Goal: Task Accomplishment & Management: Use online tool/utility

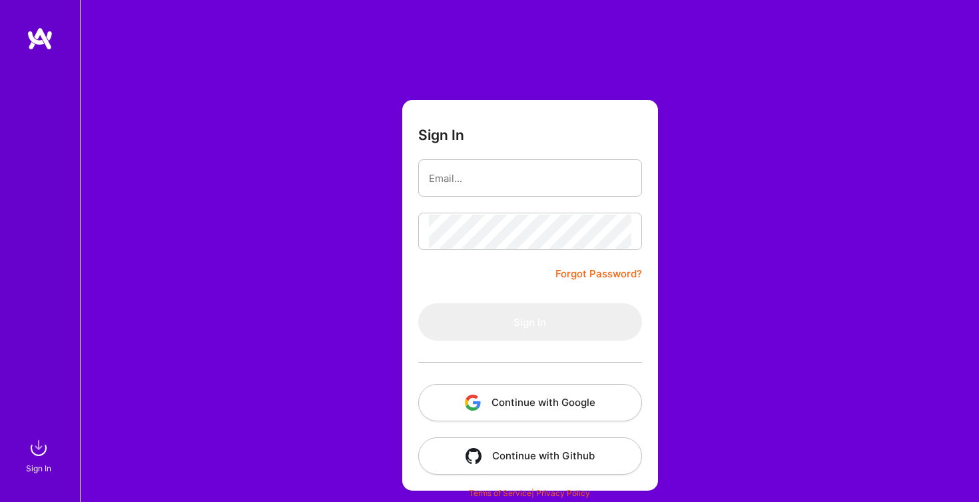
click at [544, 382] on div at bounding box center [530, 361] width 224 height 43
click at [541, 394] on button "Continue with Google" at bounding box center [530, 402] width 224 height 37
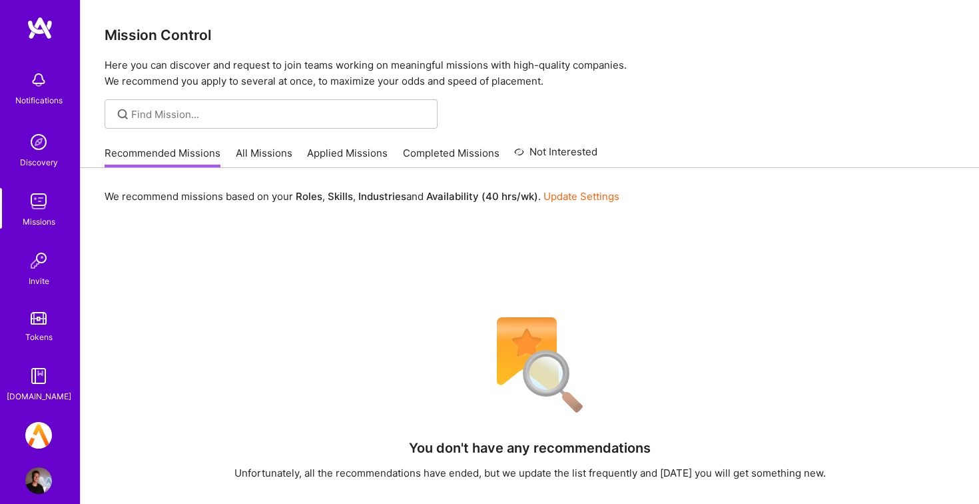
scroll to position [14, 0]
click at [28, 444] on img at bounding box center [38, 431] width 27 height 27
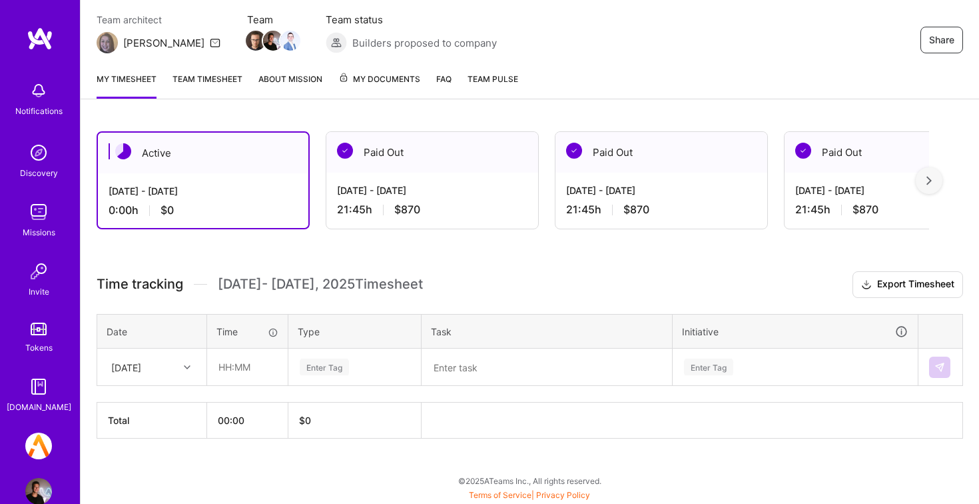
scroll to position [114, 0]
click at [130, 380] on div "[DATE]" at bounding box center [152, 366] width 108 height 35
click at [163, 431] on div "[DATE]" at bounding box center [152, 429] width 108 height 25
click at [222, 370] on input "text" at bounding box center [247, 366] width 79 height 35
type input "04:00"
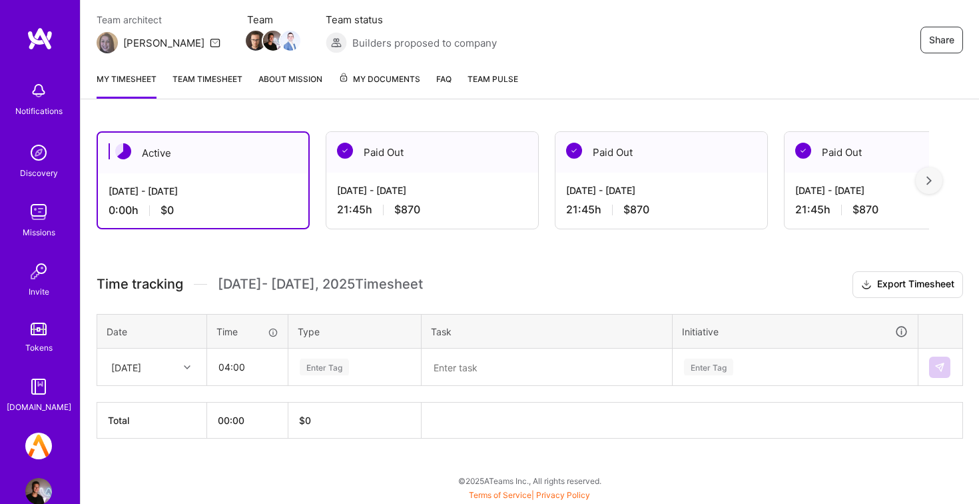
click at [379, 360] on div "Enter Tag" at bounding box center [354, 366] width 113 height 17
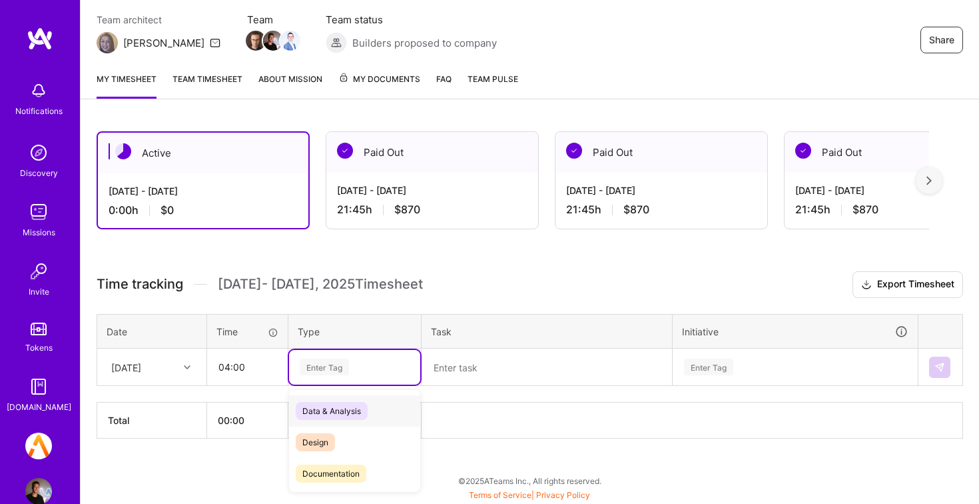
click at [375, 416] on div "Data & Analysis" at bounding box center [354, 410] width 131 height 31
click at [476, 356] on textarea at bounding box center [547, 367] width 248 height 35
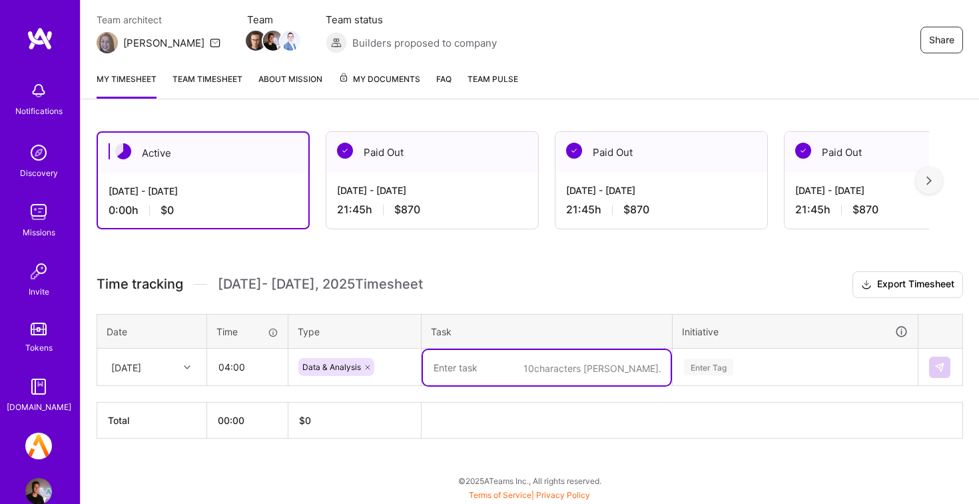
type textarea "ы"
type textarea "[PERSON_NAME]"
type textarea "Retool scrubbing"
click at [749, 367] on div "Enter Tag" at bounding box center [795, 367] width 244 height 35
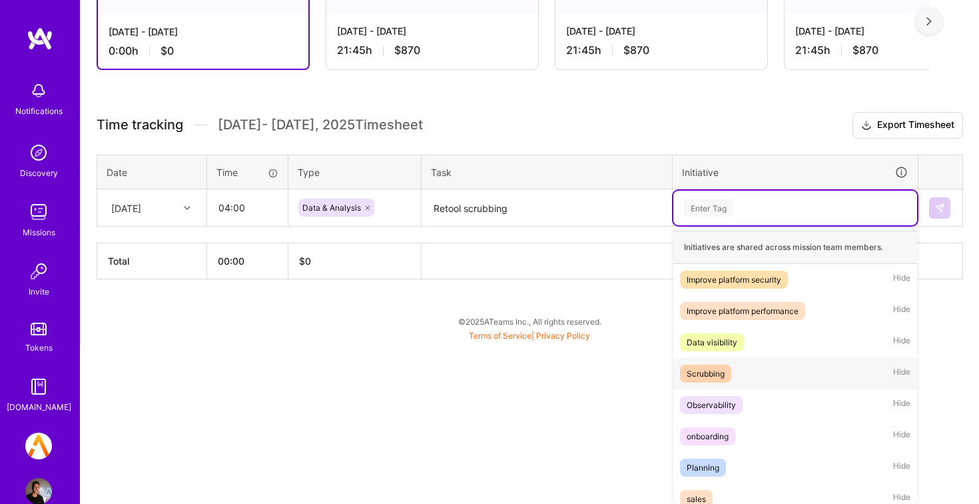
click at [749, 380] on div "Scrubbing Hide" at bounding box center [795, 373] width 244 height 31
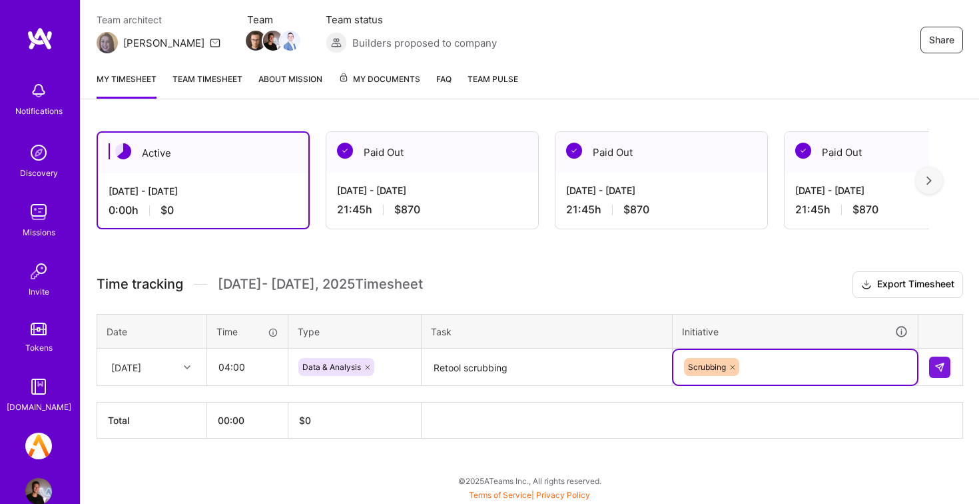
click at [952, 373] on td at bounding box center [940, 366] width 45 height 37
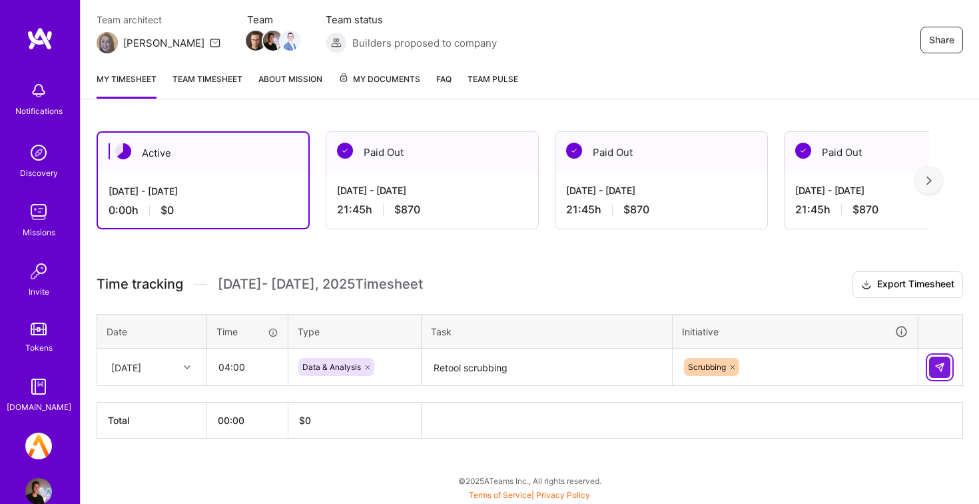
click at [934, 368] on button at bounding box center [939, 366] width 21 height 21
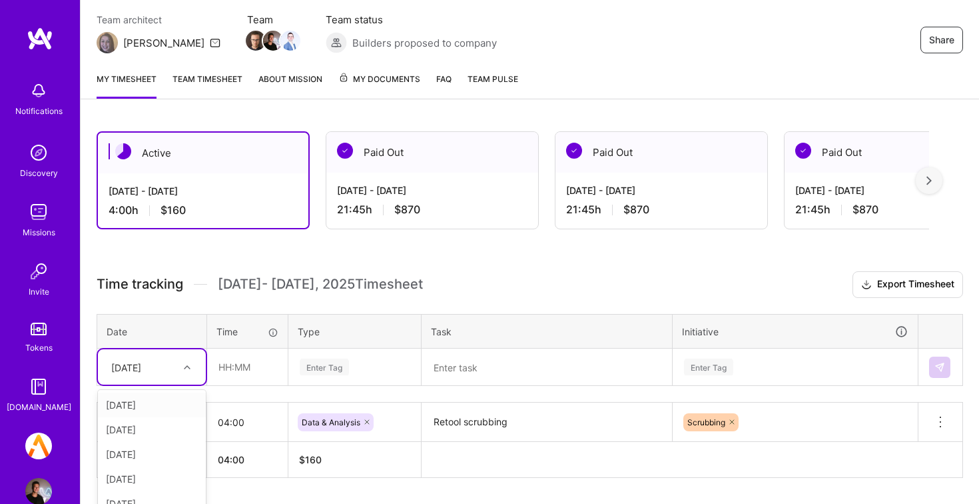
scroll to position [153, 0]
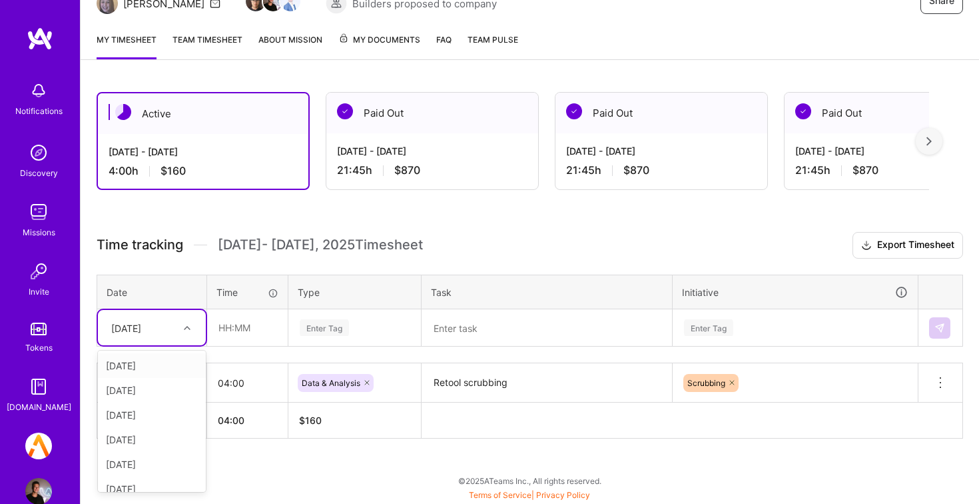
click at [150, 345] on div "option [DATE], selected. option [DATE] focused, 1 of 13. 12 results available. …" at bounding box center [152, 327] width 108 height 35
click at [159, 452] on div "[DATE]" at bounding box center [152, 447] width 108 height 25
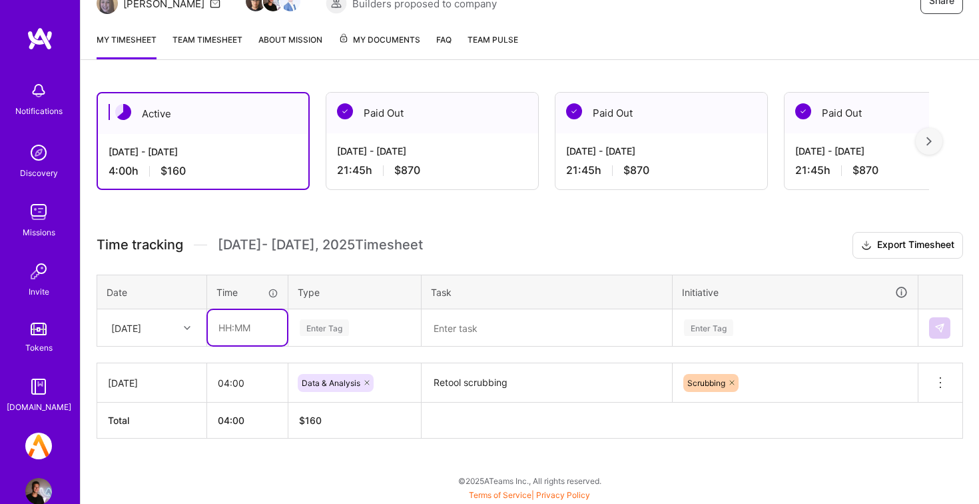
click at [243, 334] on input "text" at bounding box center [247, 327] width 79 height 35
type input "10:00"
click at [363, 328] on div "Enter Tag" at bounding box center [354, 327] width 113 height 17
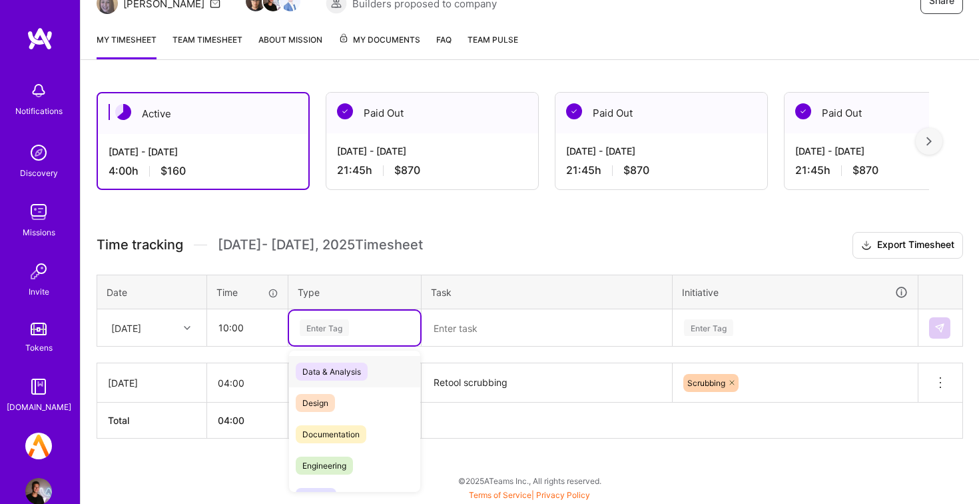
click at [362, 368] on span "Data & Analysis" at bounding box center [332, 371] width 72 height 18
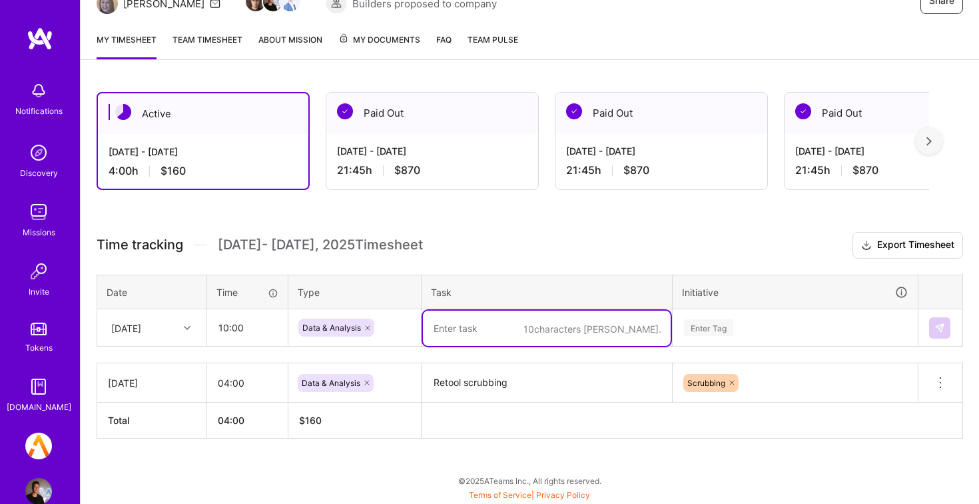
click at [469, 332] on textarea at bounding box center [547, 327] width 248 height 35
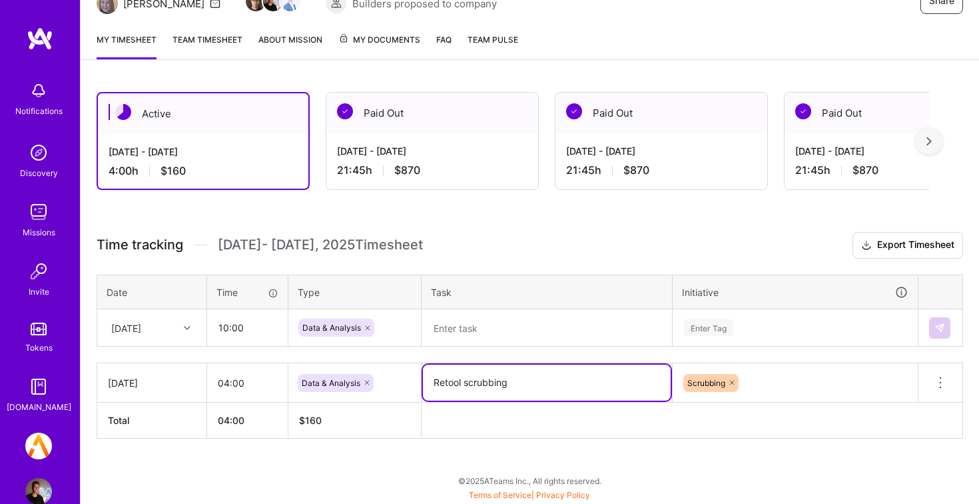
click at [469, 380] on textarea "Retool scrubbing" at bounding box center [547, 382] width 248 height 36
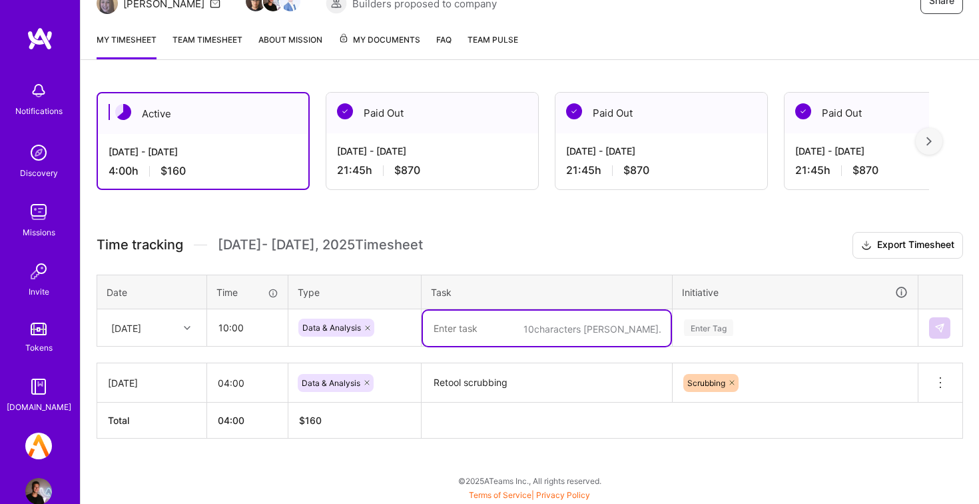
click at [523, 330] on textarea at bounding box center [547, 327] width 248 height 35
paste textarea "Retool scrubbing"
type textarea "Retool scrubbing"
click at [755, 323] on div "Enter Tag" at bounding box center [795, 327] width 244 height 35
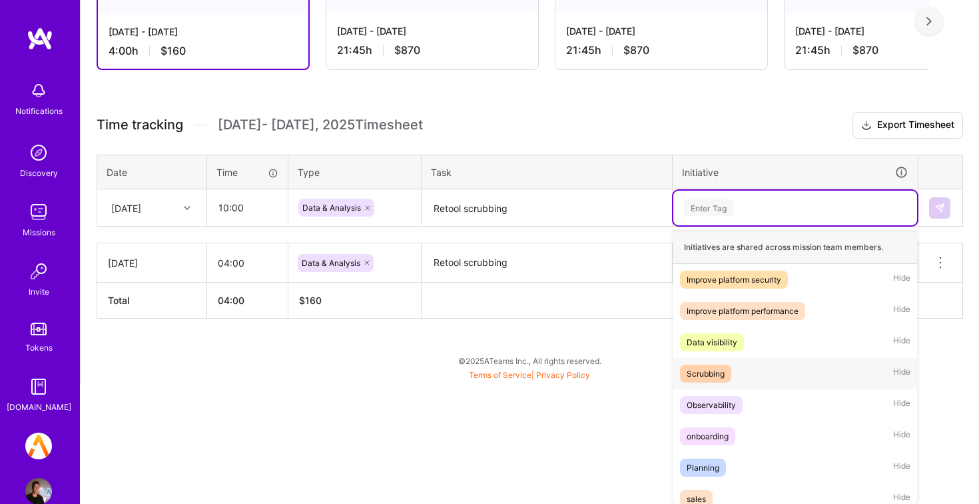
click at [752, 367] on div "Scrubbing Hide" at bounding box center [795, 373] width 244 height 31
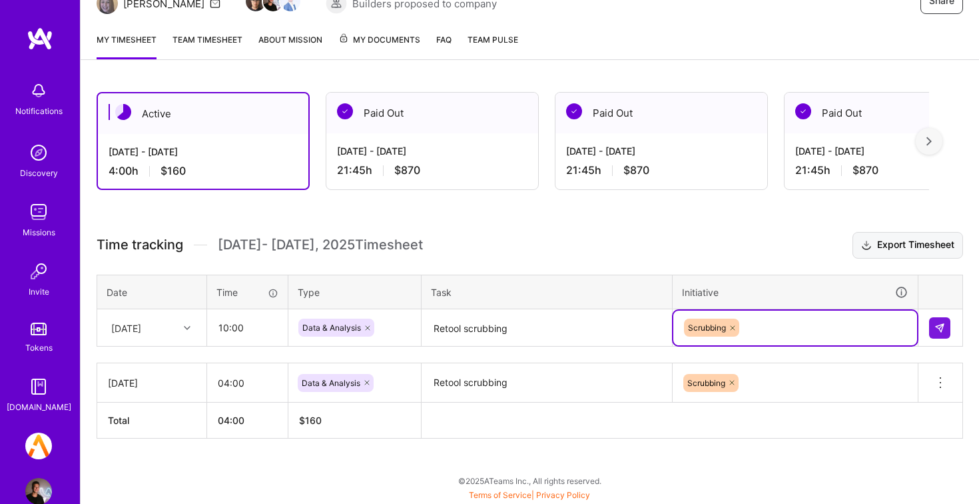
scroll to position [153, 0]
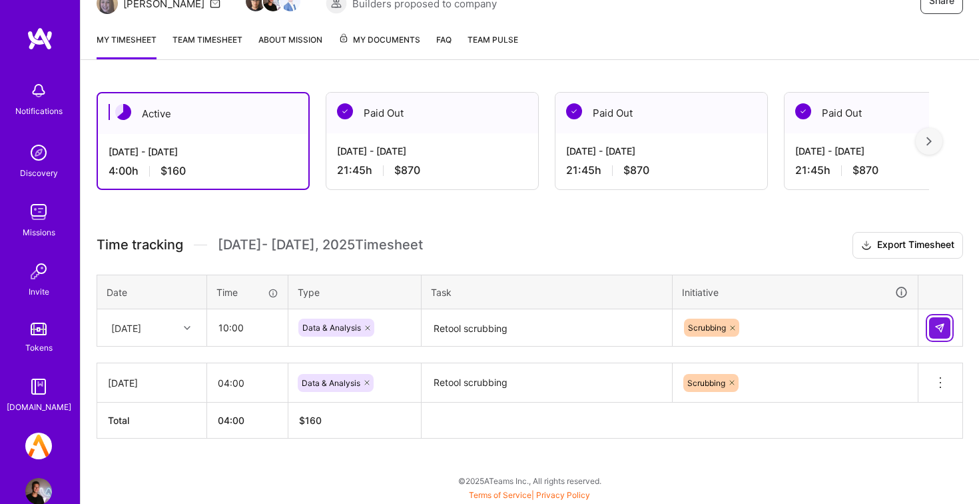
click at [940, 324] on img at bounding box center [939, 327] width 11 height 11
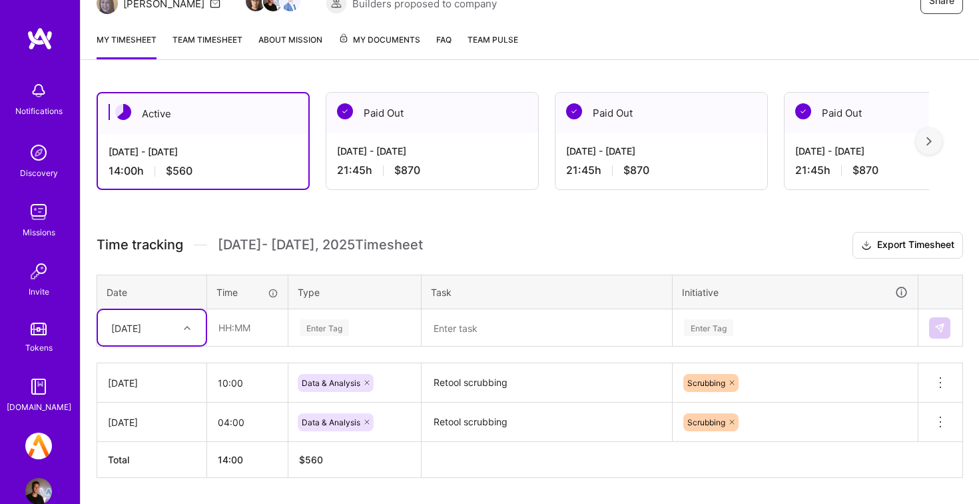
click at [711, 224] on div "Active [DATE] - [DATE] 14:00 h $560 Paid Out [DATE] - [DATE] 21:45 h $870 Paid …" at bounding box center [530, 309] width 898 height 467
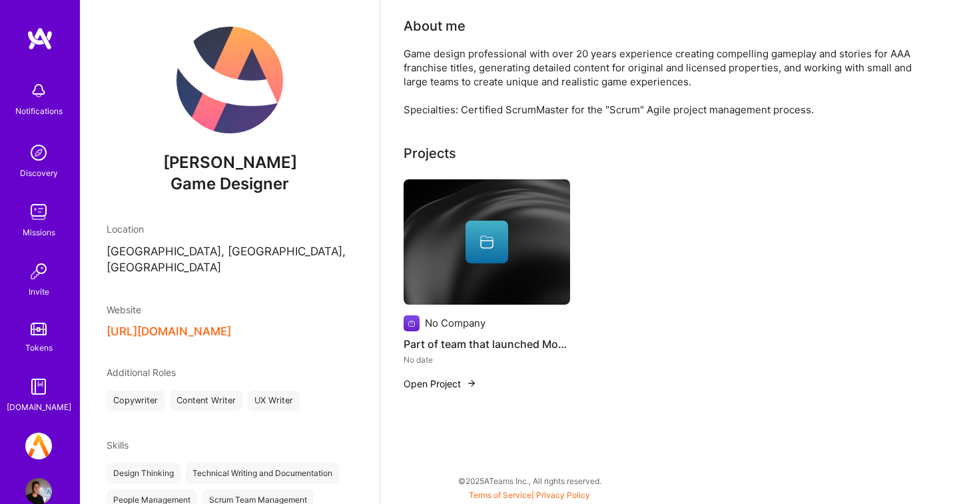
click at [537, 235] on div at bounding box center [487, 241] width 167 height 43
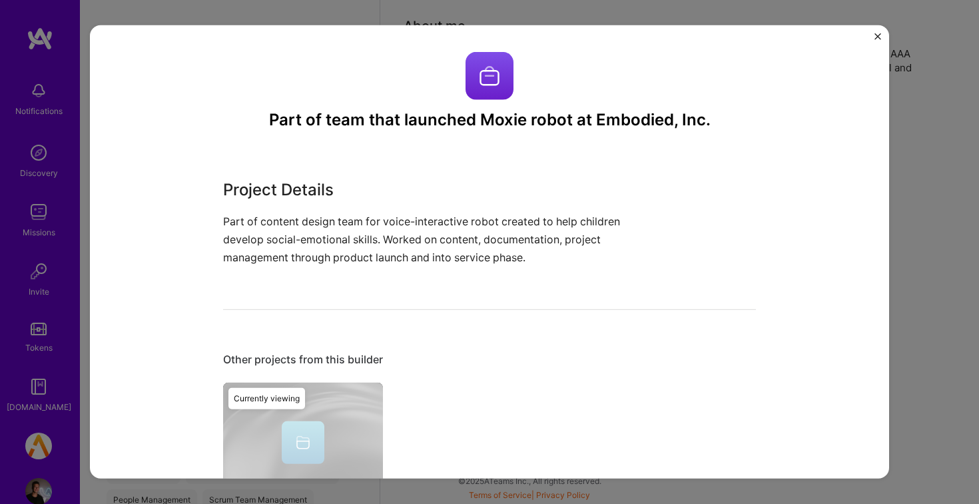
click at [924, 182] on div "Part of team that launched Moxie robot at Embodied, Inc. Project Details Part o…" at bounding box center [489, 252] width 979 height 504
